Goal: Transaction & Acquisition: Purchase product/service

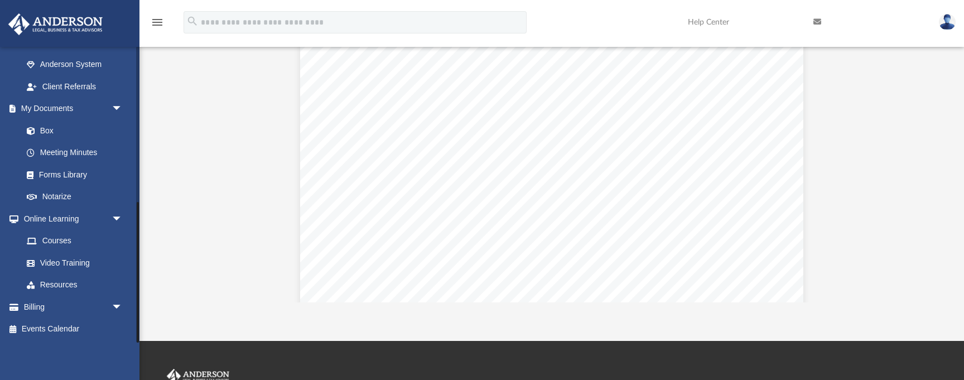
scroll to position [152, 0]
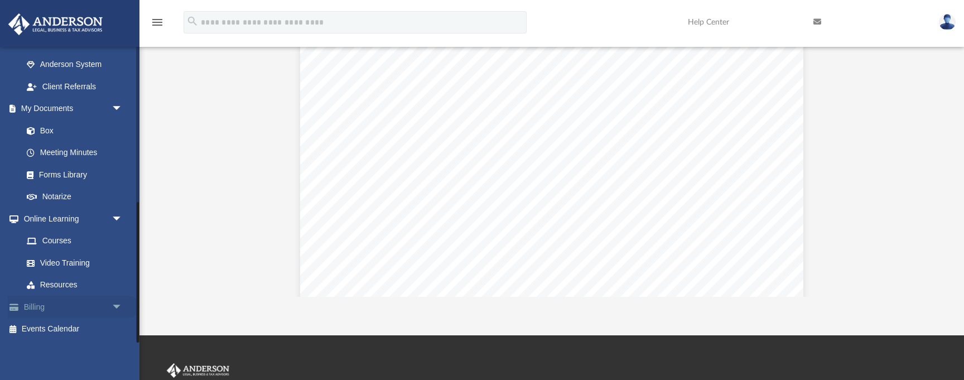
click at [121, 302] on span "arrow_drop_down" at bounding box center [123, 307] width 22 height 23
click at [68, 329] on link "$ Open Invoices" at bounding box center [78, 329] width 124 height 23
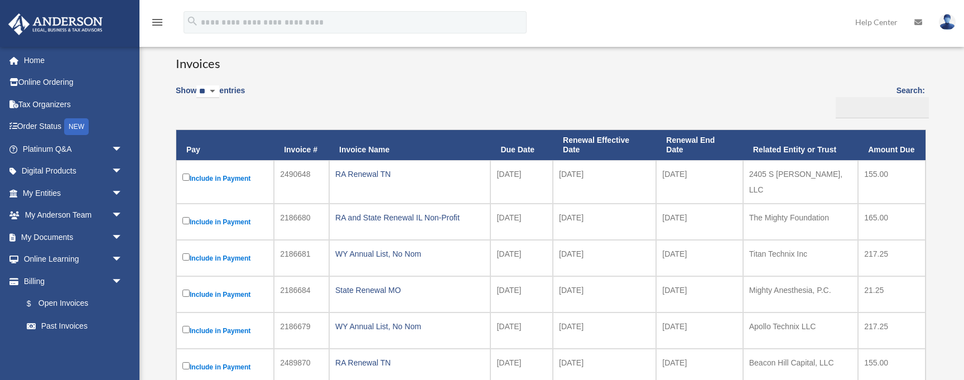
scroll to position [94, 0]
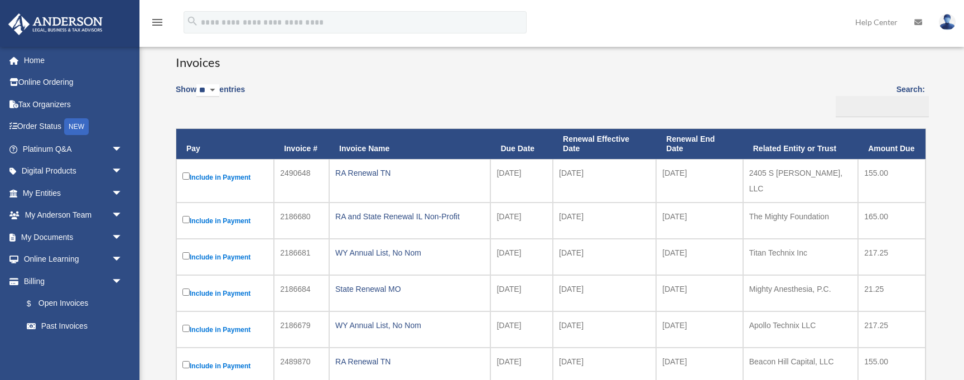
click at [239, 174] on label "Include in Payment" at bounding box center [224, 177] width 85 height 14
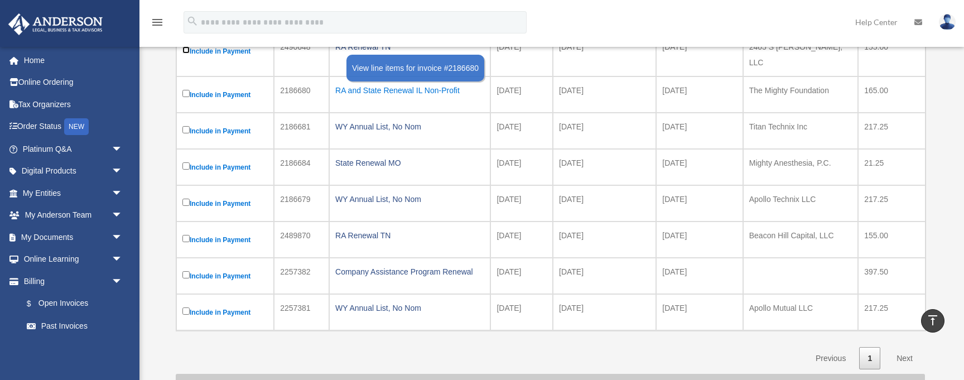
scroll to position [0, 0]
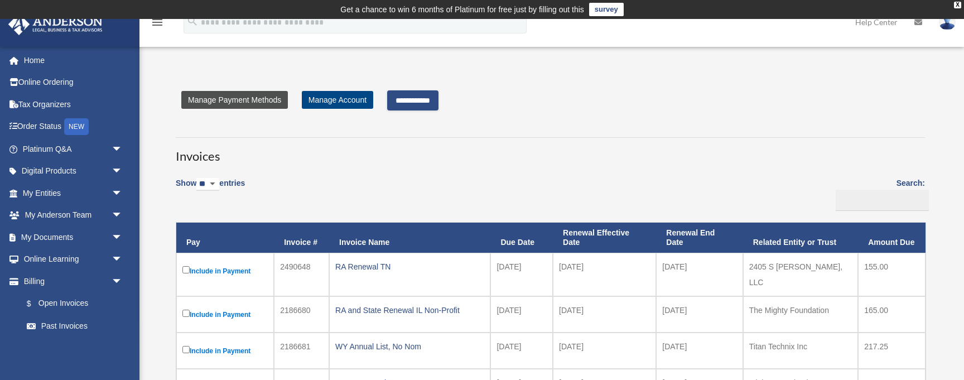
click at [272, 102] on link "Manage Payment Methods" at bounding box center [234, 100] width 107 height 18
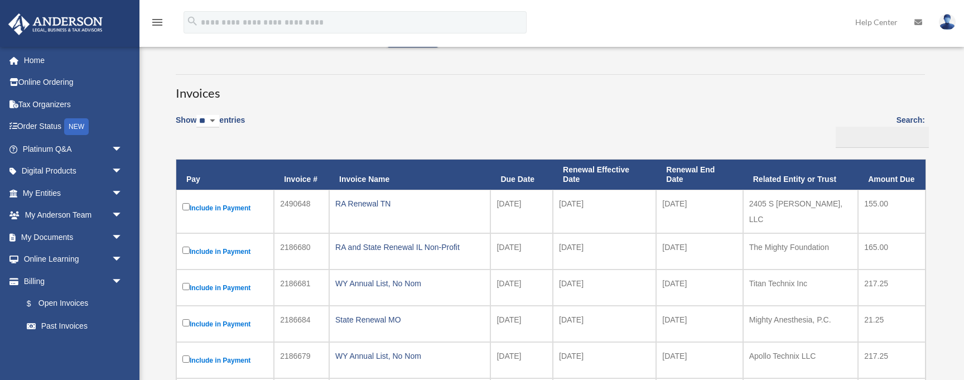
scroll to position [27, 0]
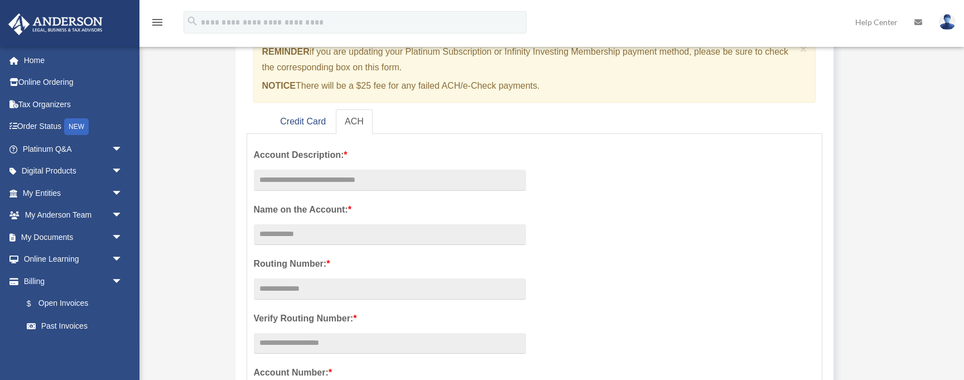
scroll to position [135, 0]
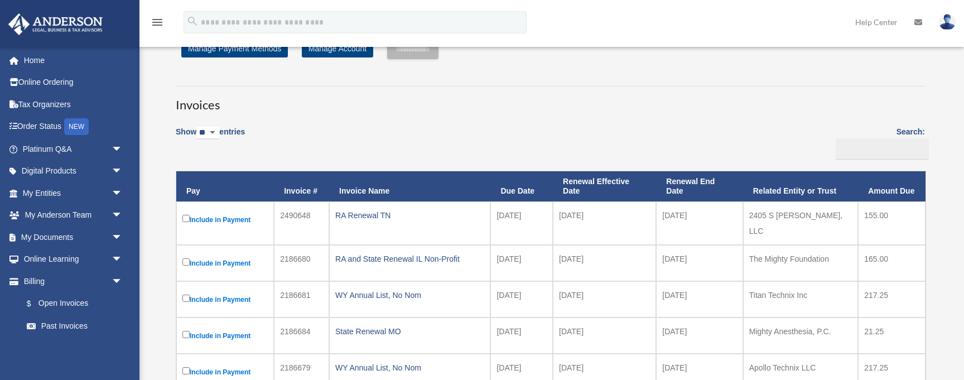
scroll to position [54, 0]
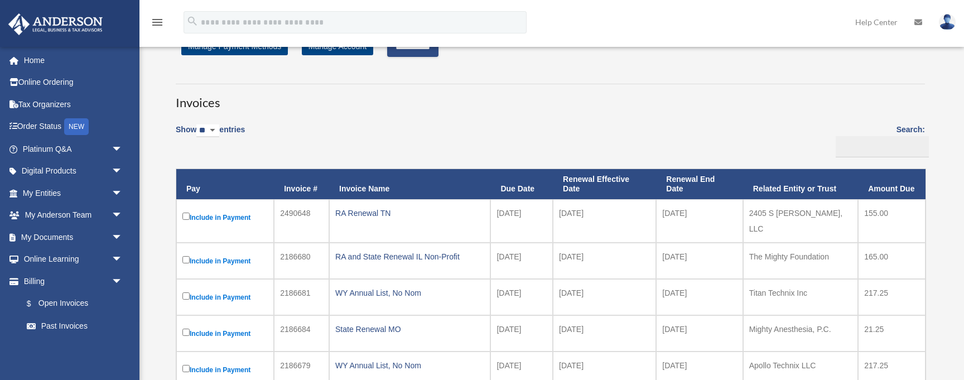
click at [427, 51] on input "**********" at bounding box center [412, 47] width 51 height 20
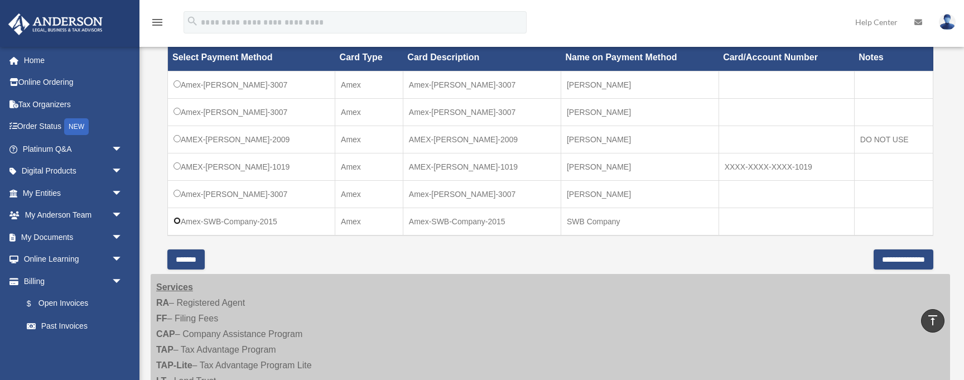
scroll to position [354, 0]
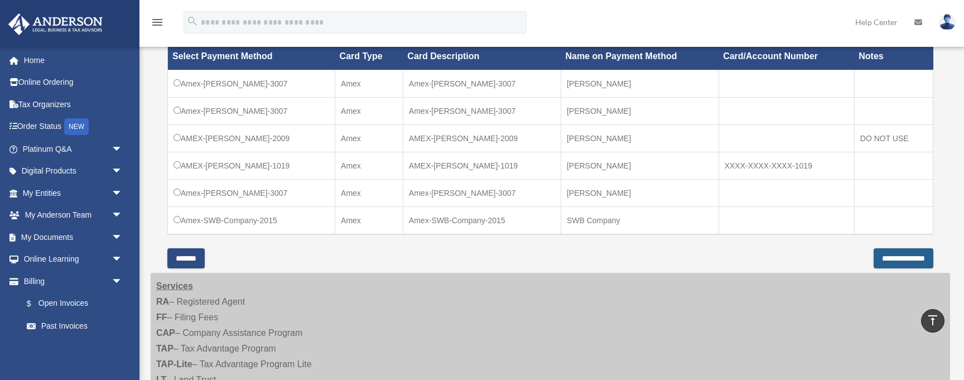
click at [901, 254] on input "**********" at bounding box center [904, 258] width 60 height 20
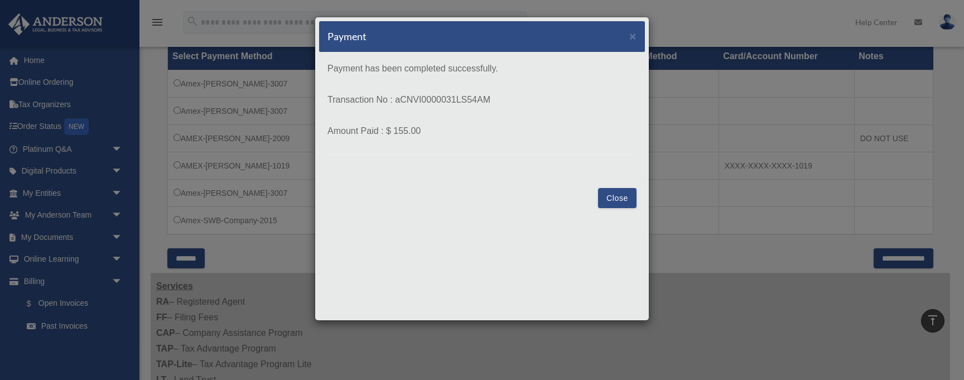
click at [618, 198] on button "Close" at bounding box center [617, 198] width 39 height 20
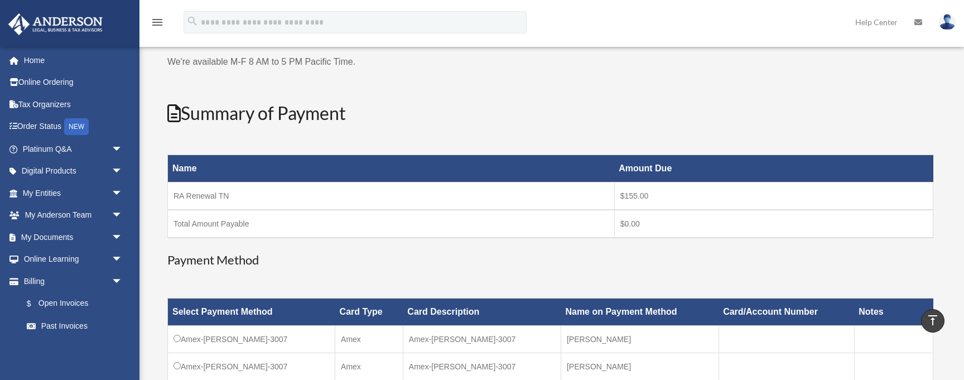
scroll to position [99, 0]
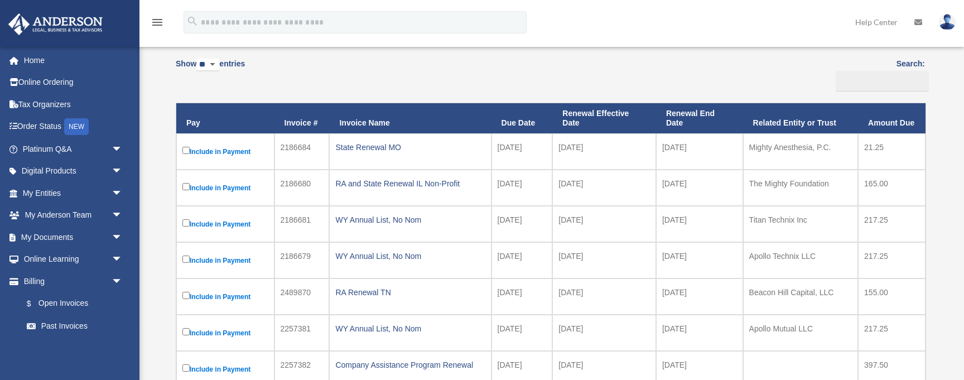
scroll to position [118, 0]
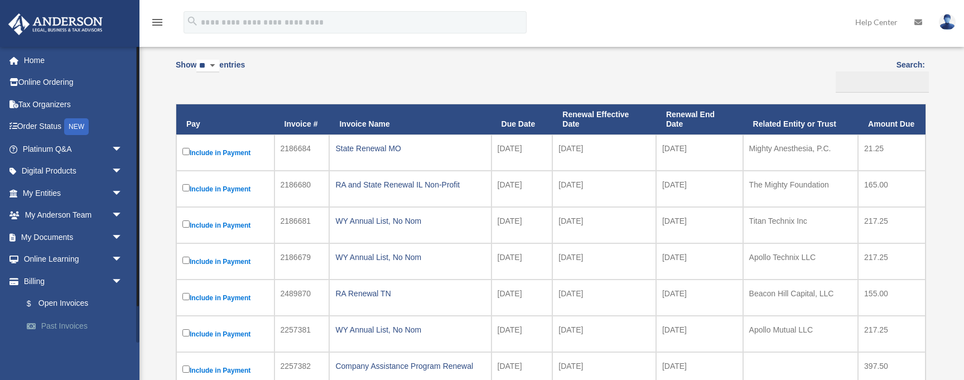
click at [74, 328] on link "Past Invoices" at bounding box center [78, 326] width 124 height 22
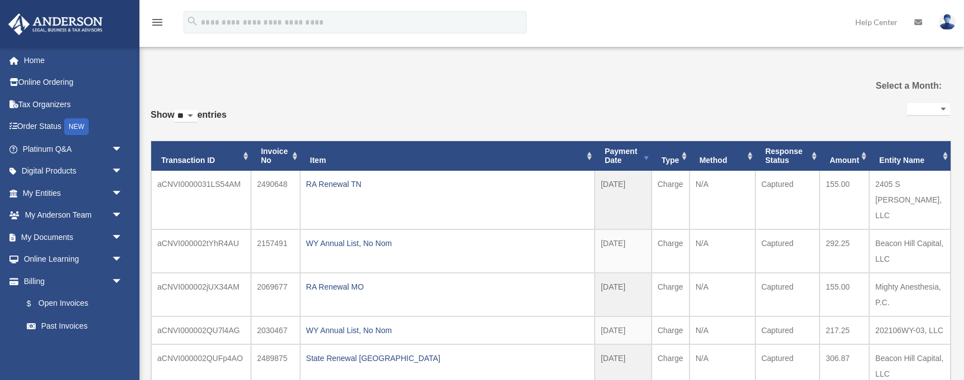
select select
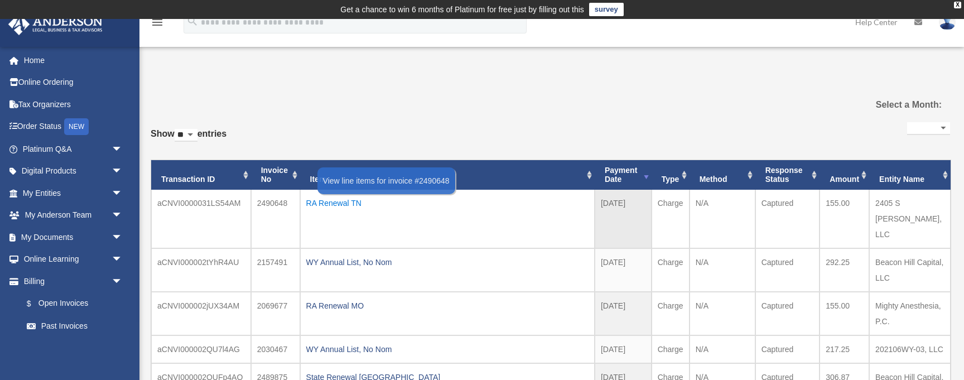
click at [357, 203] on div "RA Renewal TN" at bounding box center [447, 203] width 282 height 16
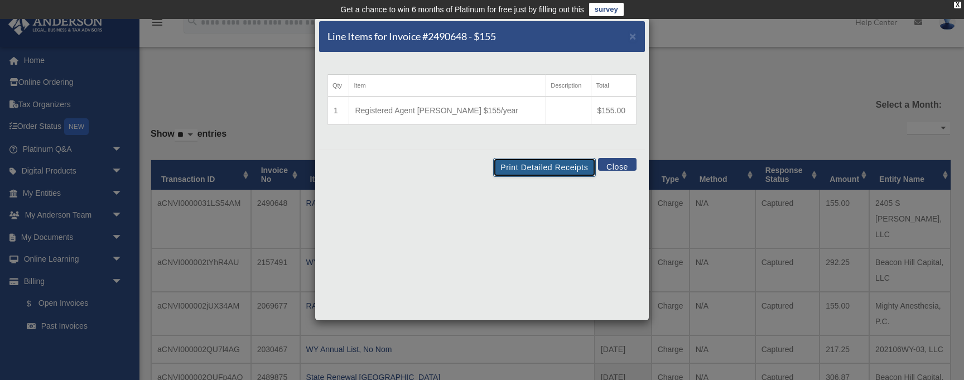
click at [546, 170] on button "Print Detailed Receipts" at bounding box center [544, 167] width 102 height 19
click at [619, 163] on button "Close" at bounding box center [617, 164] width 39 height 13
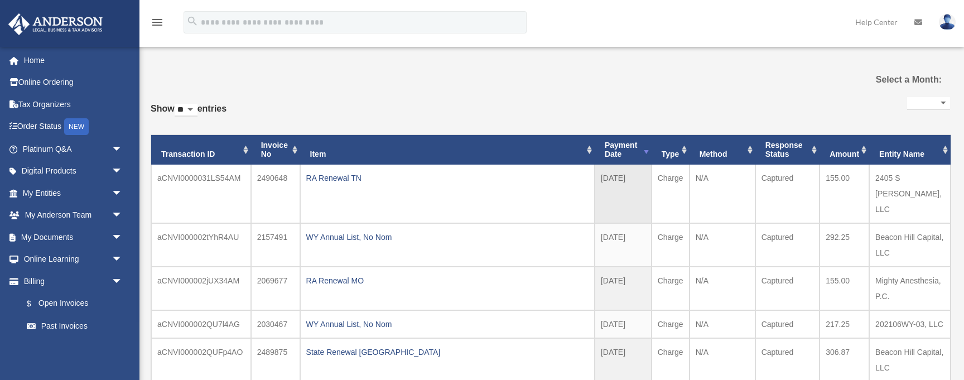
scroll to position [26, 0]
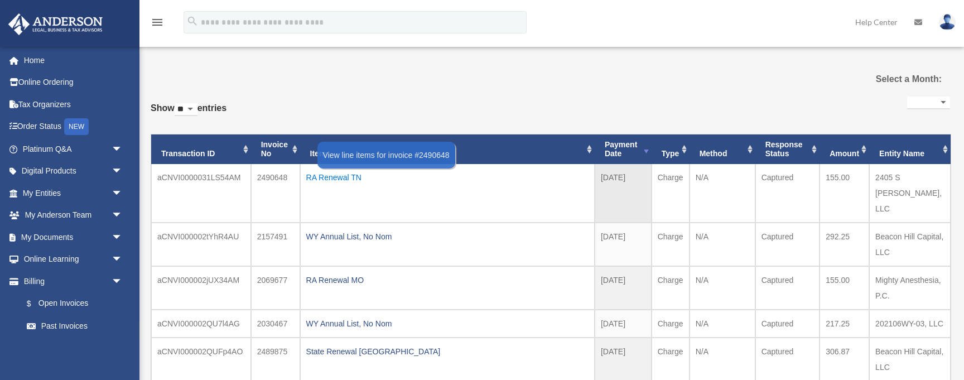
click at [350, 175] on div "RA Renewal TN" at bounding box center [447, 178] width 282 height 16
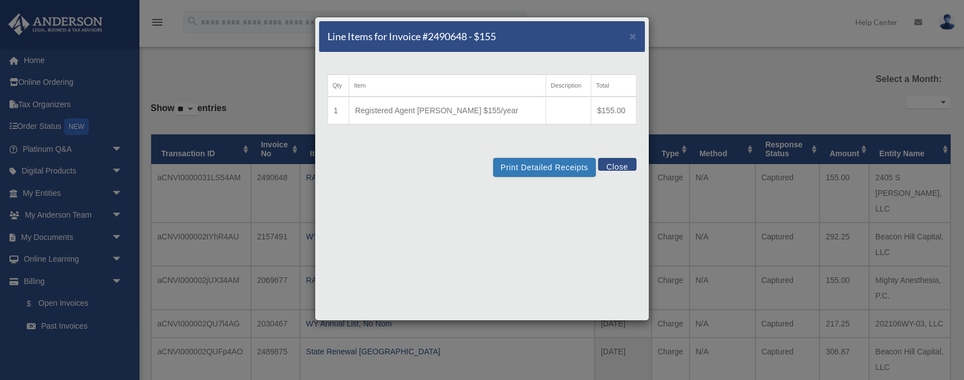
click at [454, 116] on td "Registered Agent Renewal $155/year" at bounding box center [447, 111] width 197 height 28
click at [523, 169] on button "Print Detailed Receipts" at bounding box center [544, 167] width 102 height 19
click at [624, 166] on button "Close" at bounding box center [617, 164] width 39 height 13
